Goal: Understand site structure

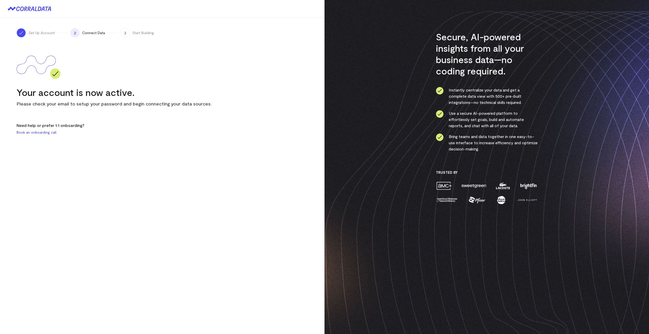
click at [472, 118] on li "Use a secure AI-powered platform to effortlessly set goals, build and automate …" at bounding box center [487, 119] width 102 height 19
click at [185, 105] on p "Please check your email to setup your password and begin connecting your data s…" at bounding box center [162, 103] width 291 height 6
click at [130, 33] on div "3 Start Building" at bounding box center [137, 32] width 34 height 9
click at [123, 35] on span "3" at bounding box center [124, 32] width 9 height 9
click at [88, 113] on div "Set Up Account 2 Connect Data 3 Start Building Your account is now active. Plea…" at bounding box center [162, 81] width 324 height 127
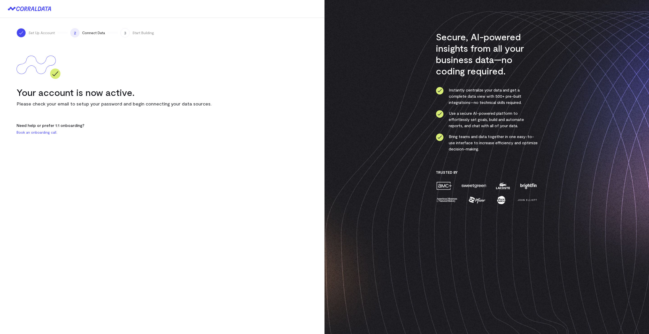
click at [55, 76] on img at bounding box center [39, 64] width 44 height 39
click at [43, 66] on img at bounding box center [39, 64] width 44 height 39
click at [139, 104] on p "Please check your email to setup your password and begin connecting your data s…" at bounding box center [162, 103] width 291 height 6
click at [164, 104] on p "Please check your email to setup your password and begin connecting your data s…" at bounding box center [162, 103] width 291 height 6
click at [43, 9] on icon at bounding box center [29, 8] width 43 height 5
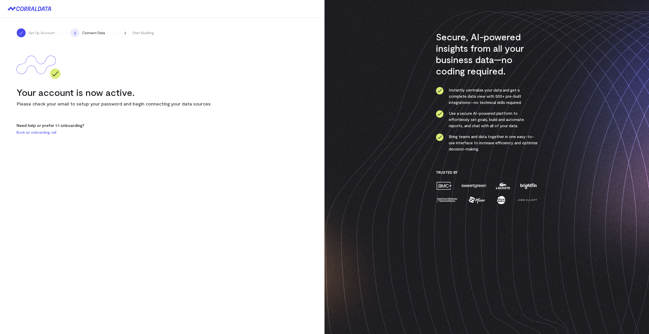
click at [43, 9] on icon at bounding box center [29, 8] width 43 height 5
click at [448, 79] on div "Secure, AI-powered insights from all your business data—no coding required. Ins…" at bounding box center [487, 117] width 102 height 173
click at [444, 60] on h3 "Secure, AI-powered insights from all your business data—no coding required." at bounding box center [487, 53] width 102 height 45
click at [428, 68] on div "Secure, AI-powered insights from all your business data—no coding required. Ins…" at bounding box center [486, 167] width 324 height 334
click at [334, 73] on div "Secure, AI-powered insights from all your business data—no coding required. Ins…" at bounding box center [486, 167] width 324 height 334
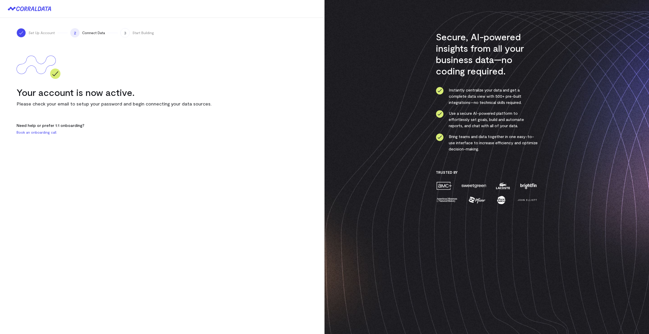
click at [458, 91] on li "Instantly centralize your data and get a complete data view with 500+ pre-built…" at bounding box center [487, 96] width 102 height 19
click at [437, 90] on img at bounding box center [440, 91] width 8 height 8
